Goal: Information Seeking & Learning: Learn about a topic

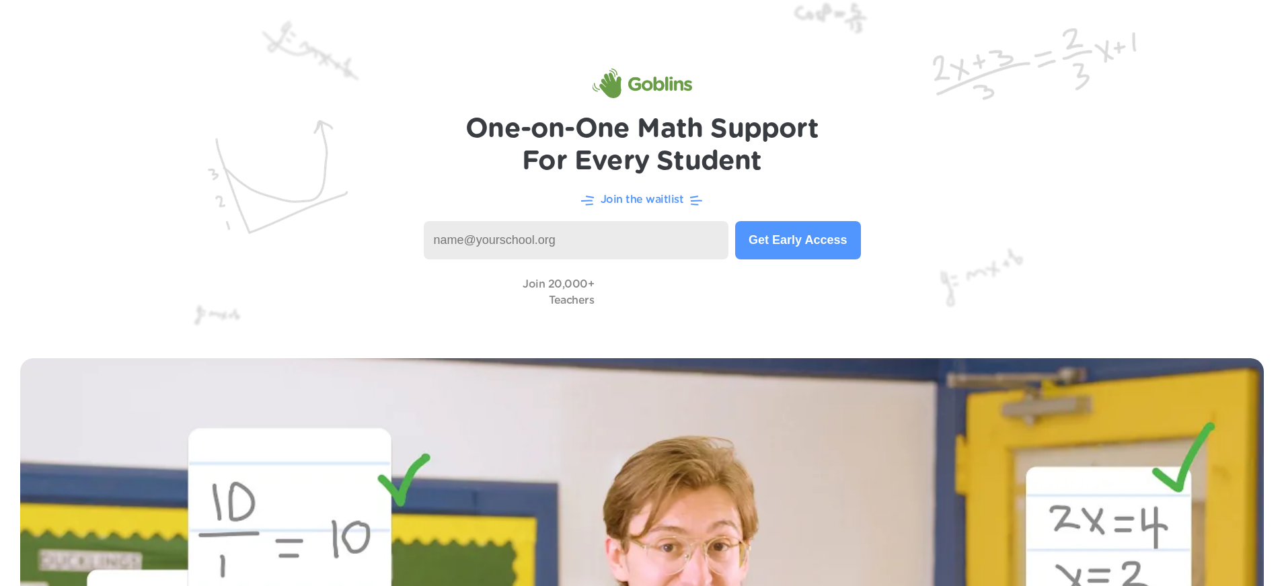
click at [764, 159] on h1 "One-on-One Math Support For Every Student" at bounding box center [641, 145] width 353 height 65
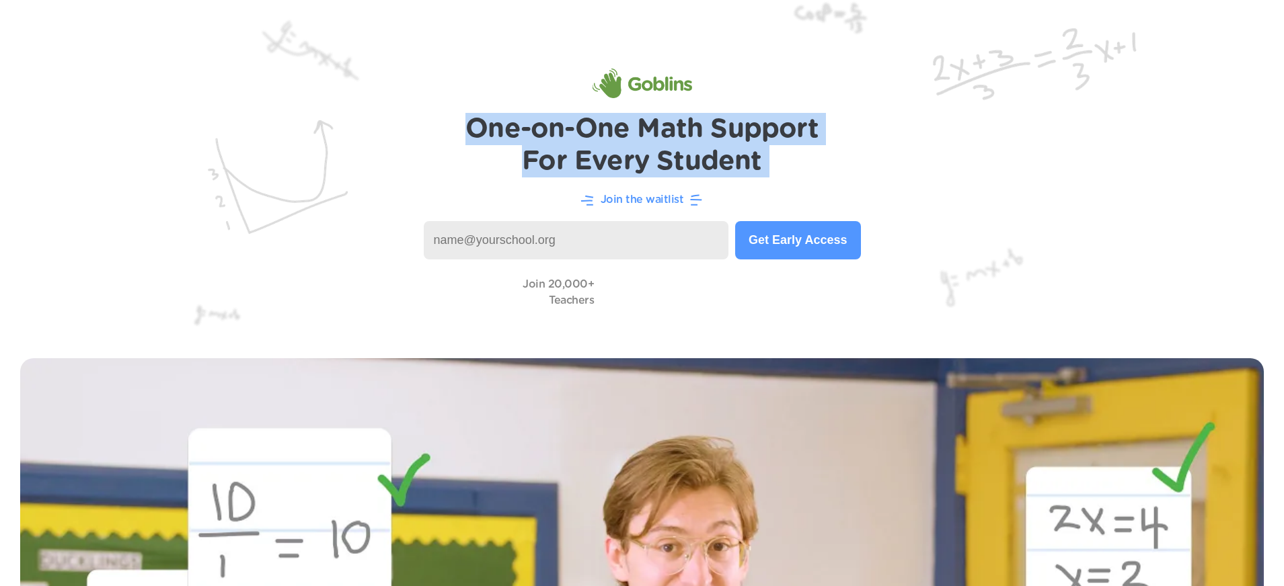
drag, startPoint x: 764, startPoint y: 159, endPoint x: 751, endPoint y: 129, distance: 32.8
click at [751, 128] on h1 "One-on-One Math Support For Every Student" at bounding box center [641, 145] width 353 height 65
click at [751, 129] on h1 "One-on-One Math Support For Every Student" at bounding box center [641, 145] width 353 height 65
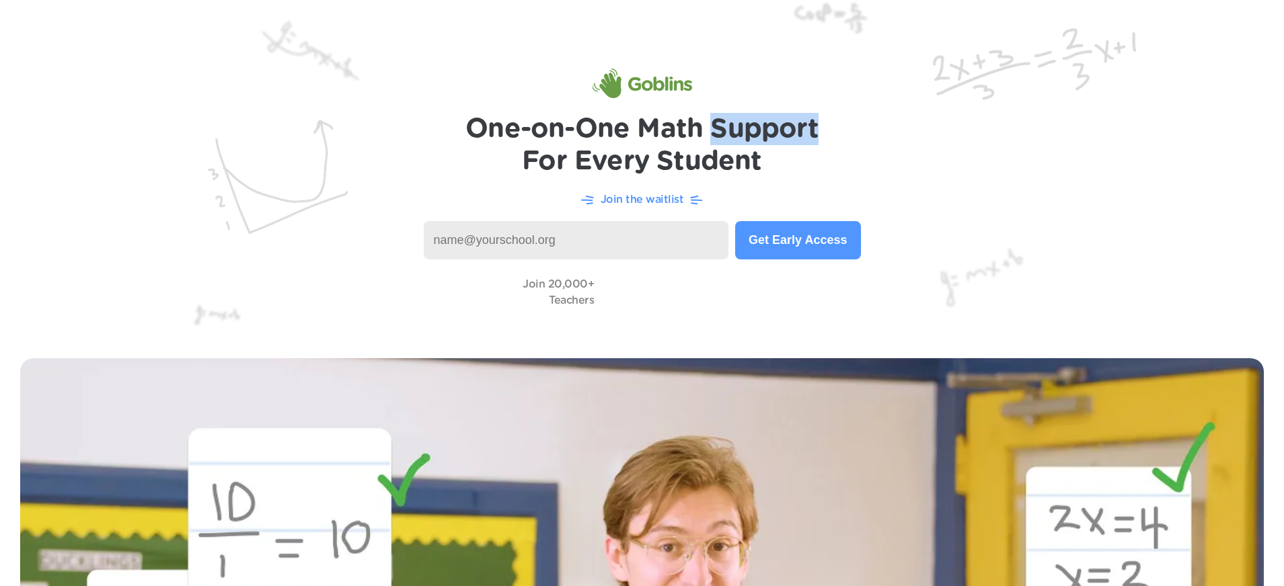
click at [751, 129] on h1 "One-on-One Math Support For Every Student" at bounding box center [641, 145] width 353 height 65
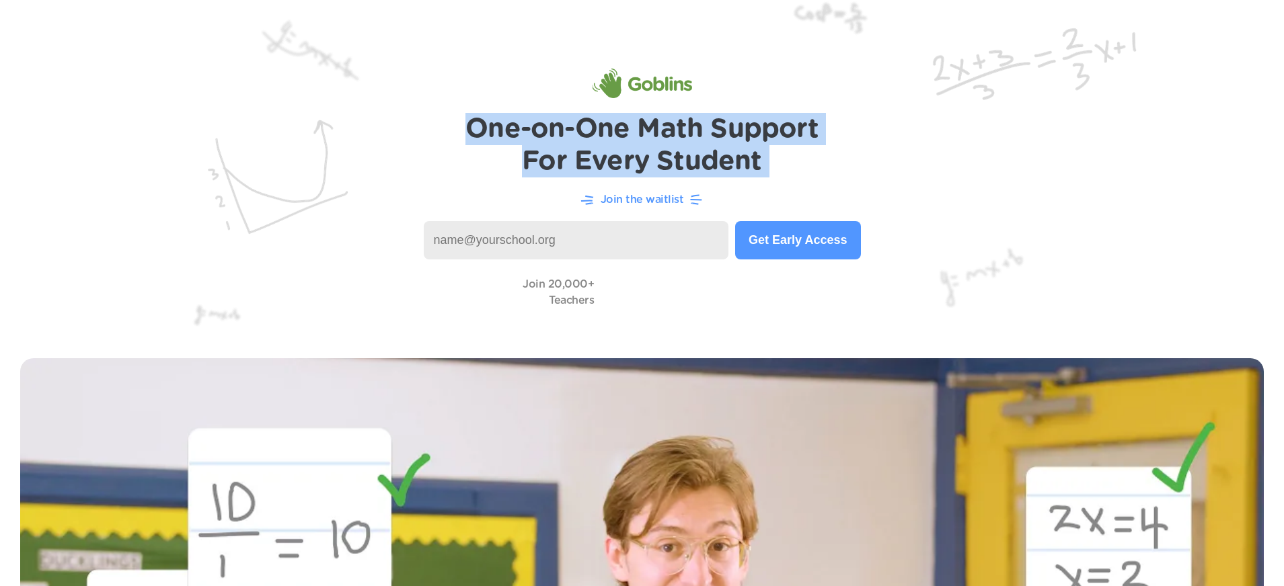
drag, startPoint x: 751, startPoint y: 129, endPoint x: 773, endPoint y: 150, distance: 30.0
click at [773, 150] on h1 "One-on-One Math Support For Every Student" at bounding box center [641, 145] width 353 height 65
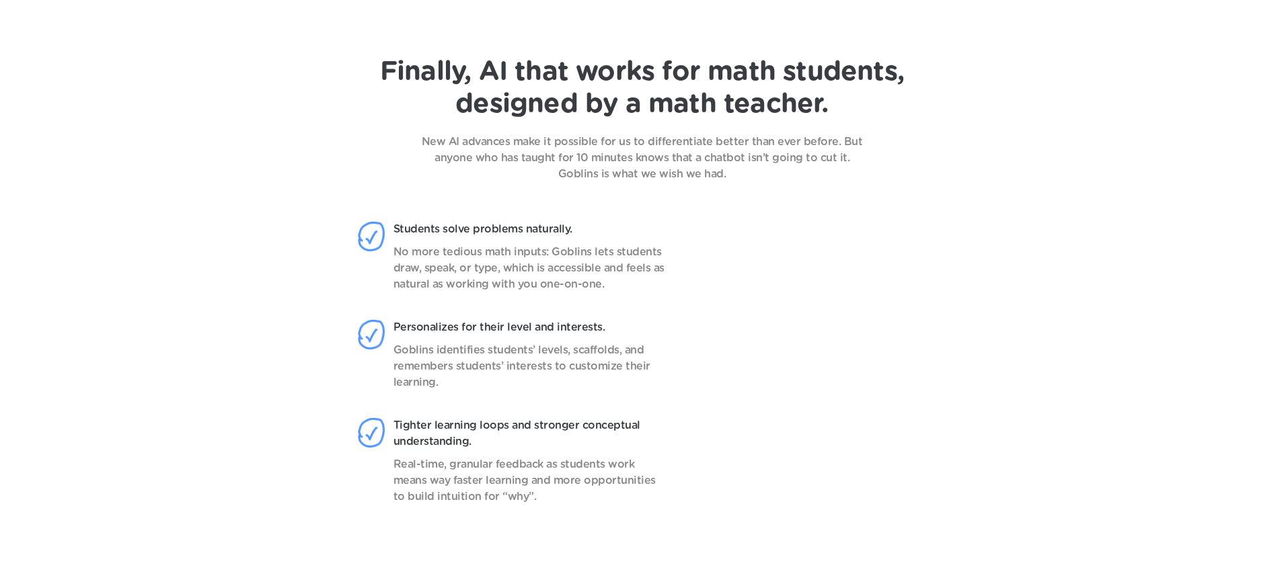
scroll to position [1162, 0]
click at [559, 272] on p "No more tedious math inputs: Goblins lets students draw, speak, or type, which …" at bounding box center [530, 267] width 274 height 48
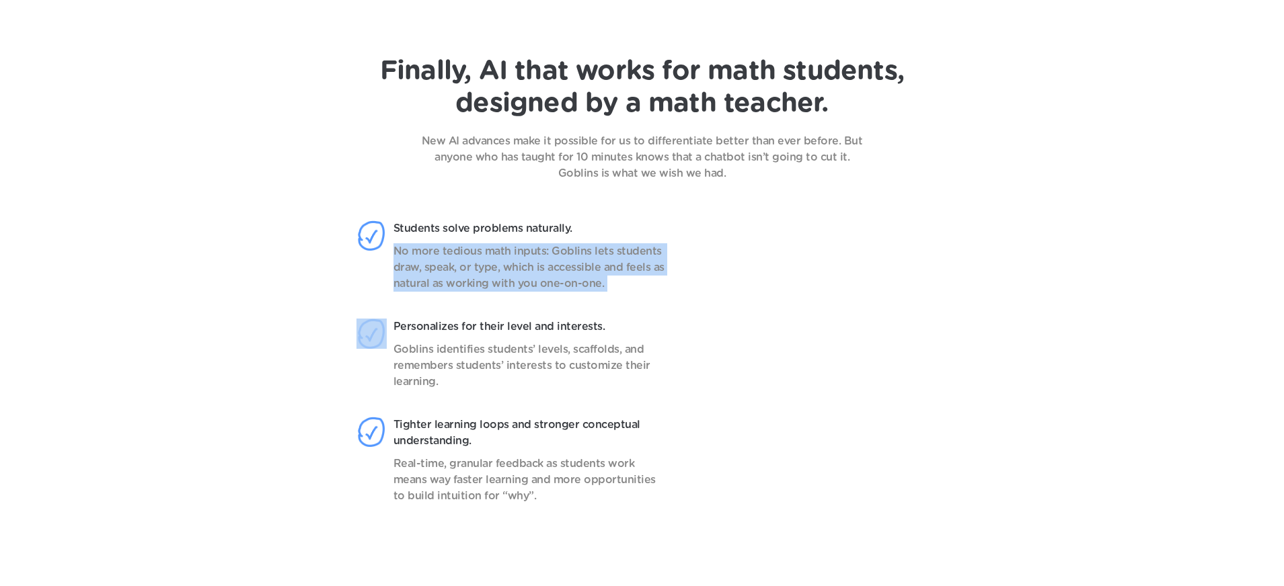
click at [559, 272] on p "No more tedious math inputs: Goblins lets students draw, speak, or type, which …" at bounding box center [530, 267] width 274 height 48
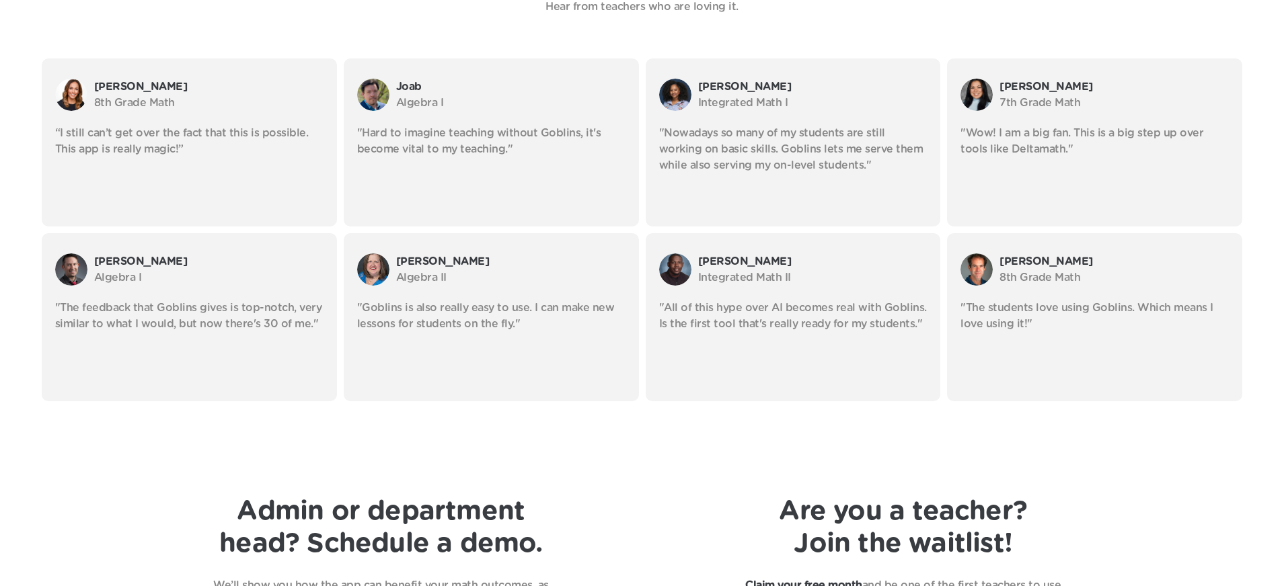
scroll to position [2601, 0]
